Goal: Obtain resource: Obtain resource

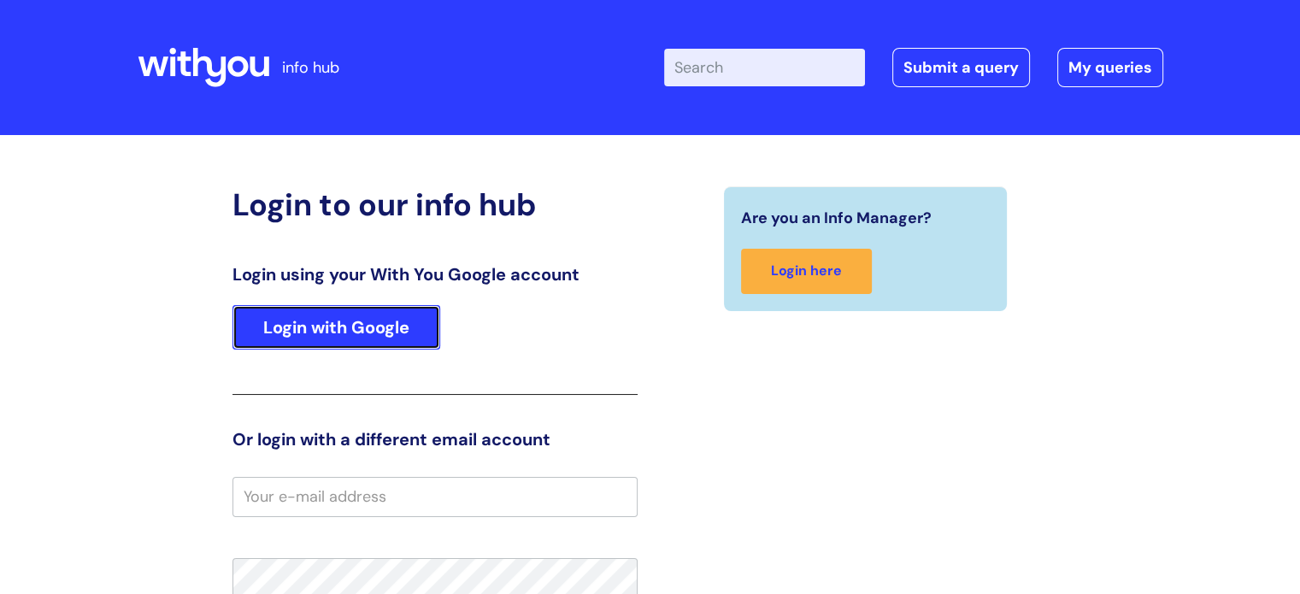
click at [278, 310] on link "Login with Google" at bounding box center [336, 327] width 208 height 44
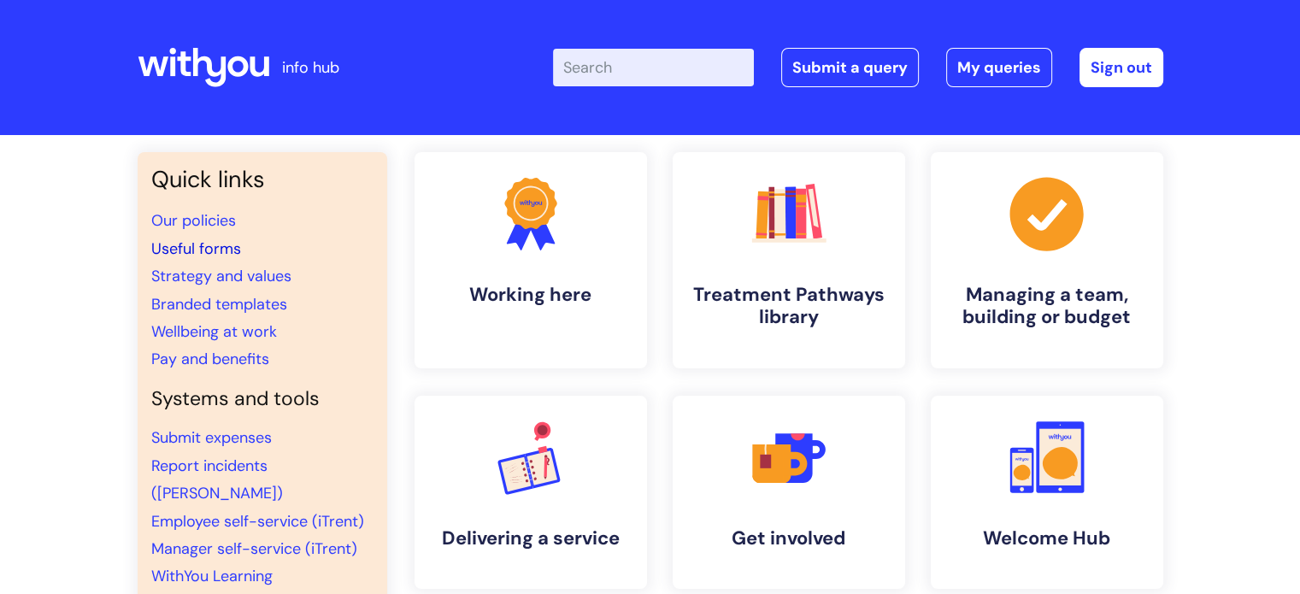
click at [193, 249] on link "Useful forms" at bounding box center [196, 248] width 90 height 21
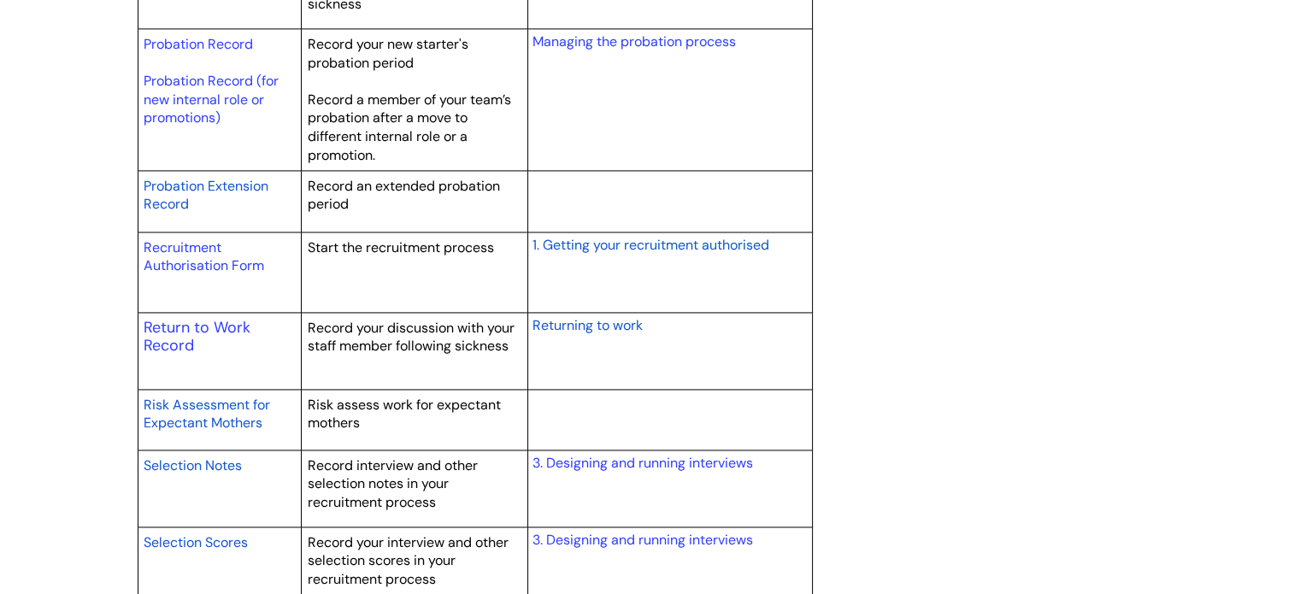
scroll to position [2564, 0]
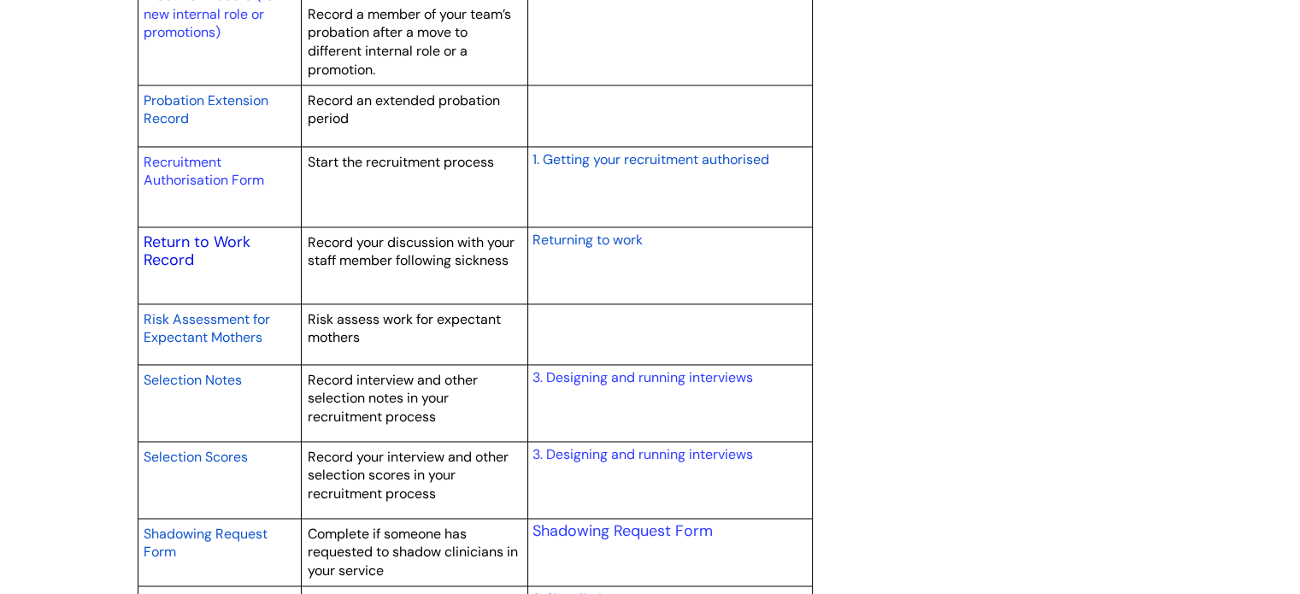
click at [154, 244] on link "Return to Work Record" at bounding box center [197, 251] width 107 height 39
